Goal: Connect with others: Connect with others

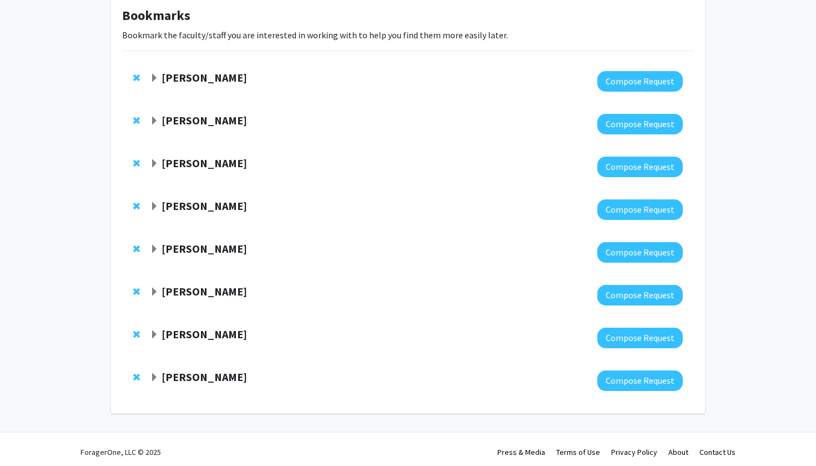
scroll to position [66, 0]
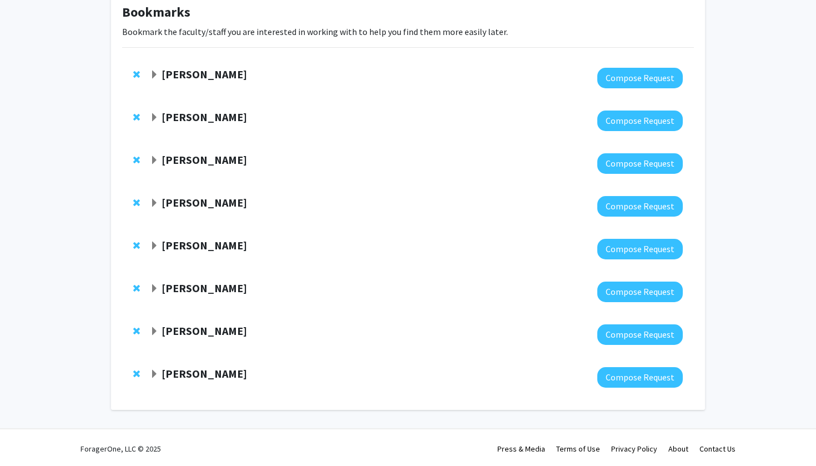
click at [156, 290] on span "Expand Jun Hua Bookmark" at bounding box center [154, 288] width 9 height 9
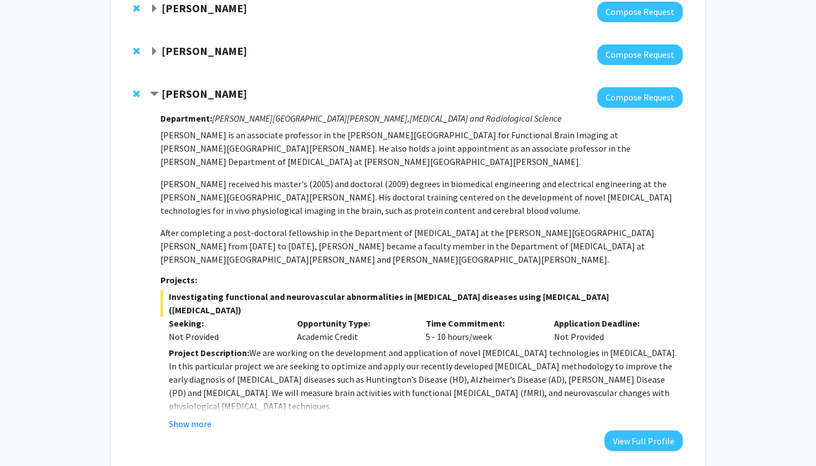
scroll to position [267, 0]
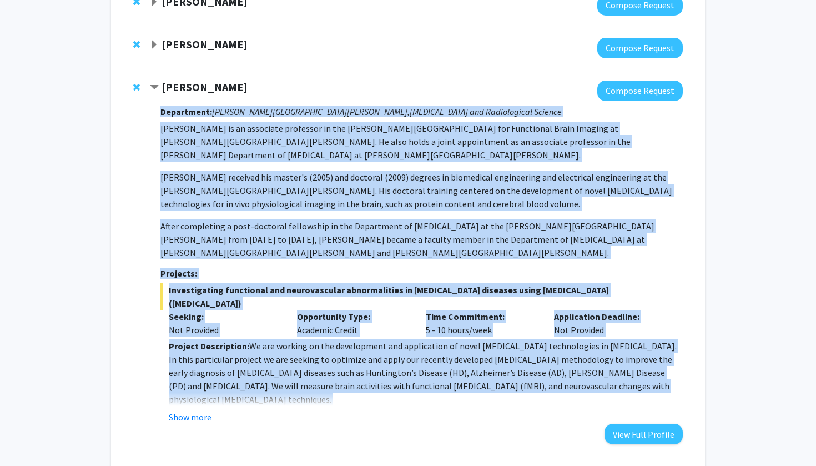
drag, startPoint x: 155, startPoint y: 112, endPoint x: 591, endPoint y: 362, distance: 502.6
click at [591, 362] on div "[PERSON_NAME] Compose Request Department: [PERSON_NAME] [PERSON_NAME] Institute…" at bounding box center [416, 263] width 533 height 364
copy div "Department: [PERSON_NAME] [PERSON_NAME] Institute, [MEDICAL_DATA] and Radiologi…"
click at [379, 219] on p "After completing a post-doctoral fellowship in the Department of [MEDICAL_DATA]…" at bounding box center [422, 239] width 523 height 40
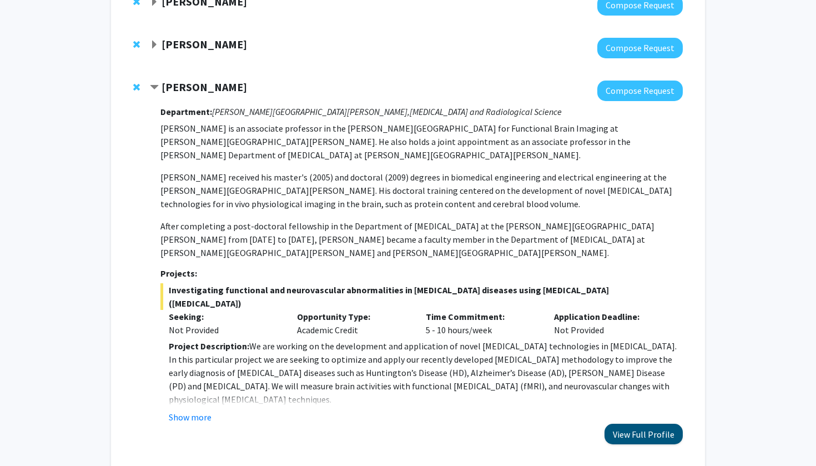
click at [659, 424] on button "View Full Profile" at bounding box center [644, 434] width 78 height 21
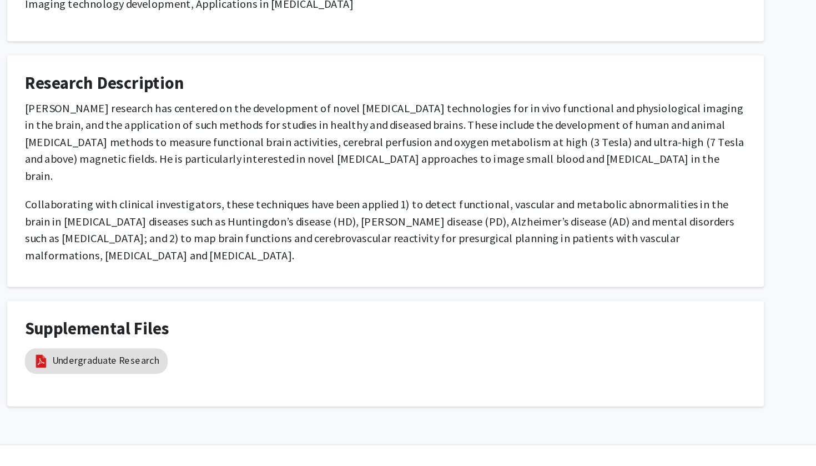
scroll to position [518, 0]
click at [147, 378] on link "Undergraduate Research" at bounding box center [189, 384] width 84 height 12
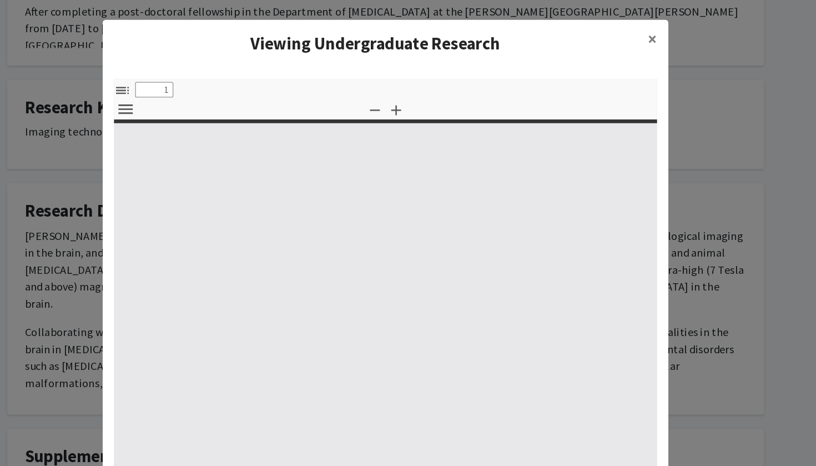
select select "custom"
type input "0"
select select "custom"
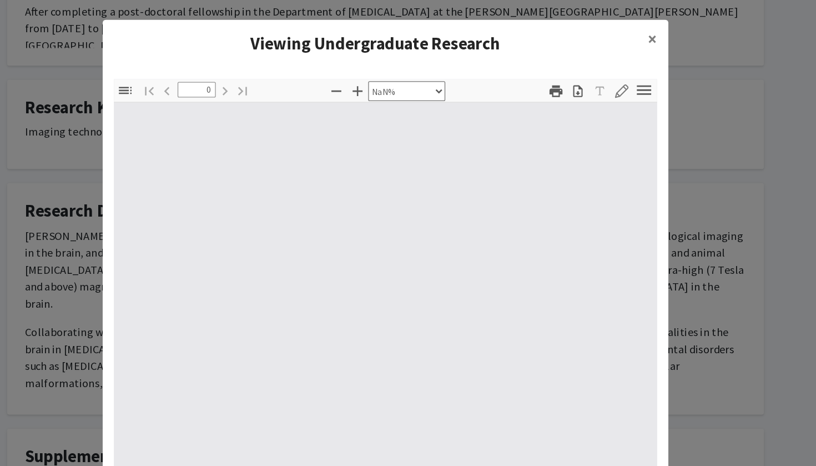
type input "1"
select select "auto"
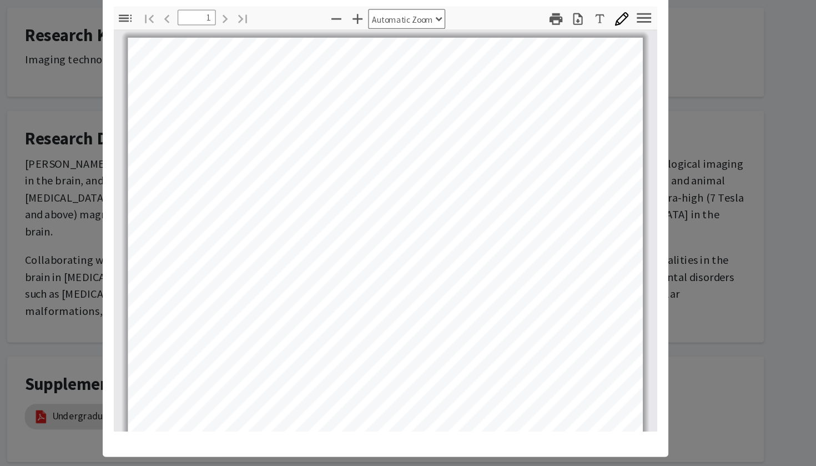
scroll to position [0, 0]
click at [560, 178] on modal-container "Viewing Undergraduate Research × Thumbnails Document Outline Attachments Layers…" at bounding box center [408, 233] width 816 height 466
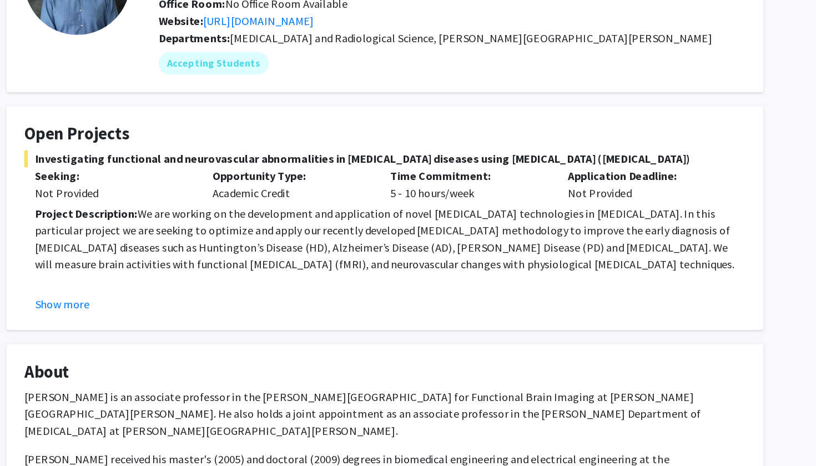
scroll to position [79, 0]
